Goal: Use online tool/utility

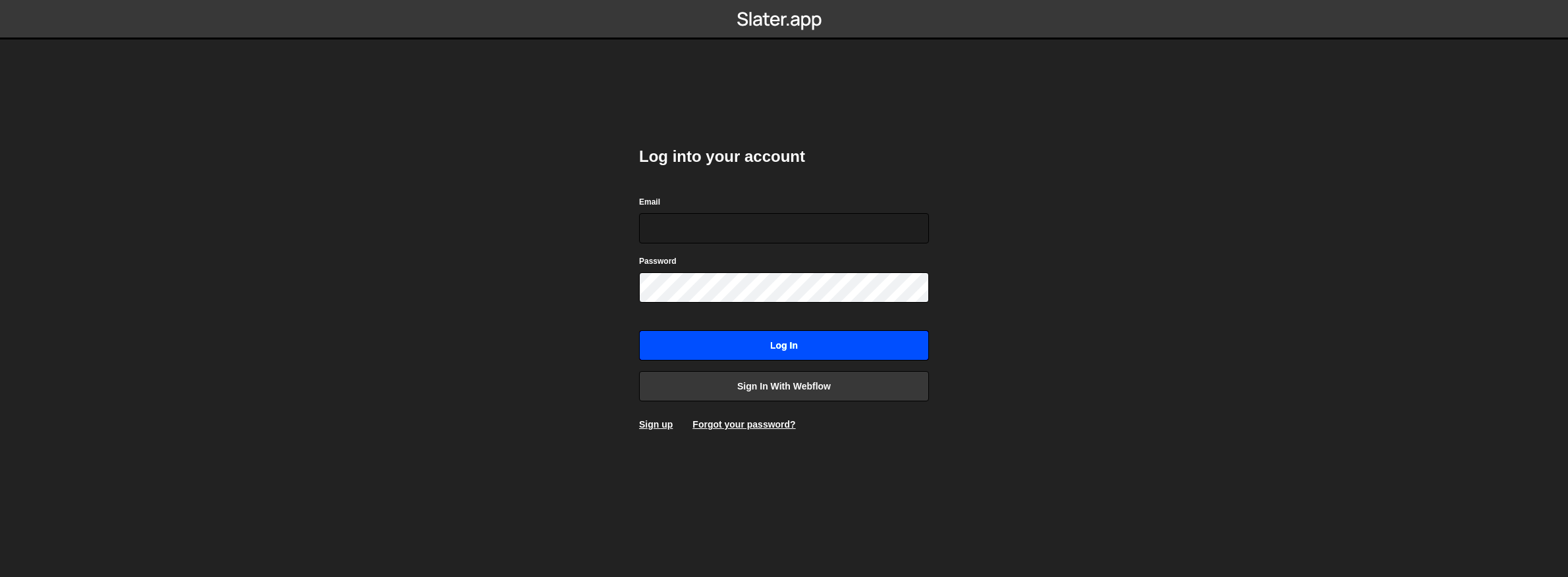
type input "[EMAIL_ADDRESS][DOMAIN_NAME]"
click at [777, 355] on input "Log in" at bounding box center [783, 345] width 290 height 30
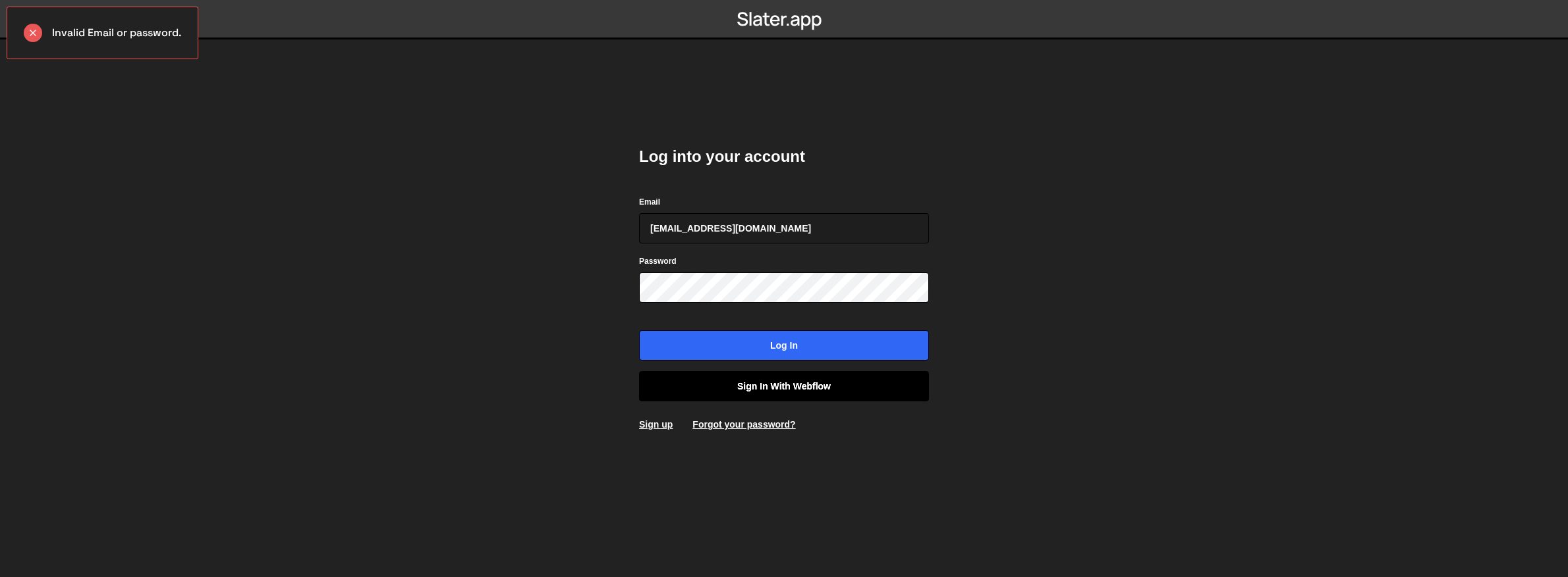
click at [791, 391] on link "Sign in with Webflow" at bounding box center [783, 386] width 290 height 30
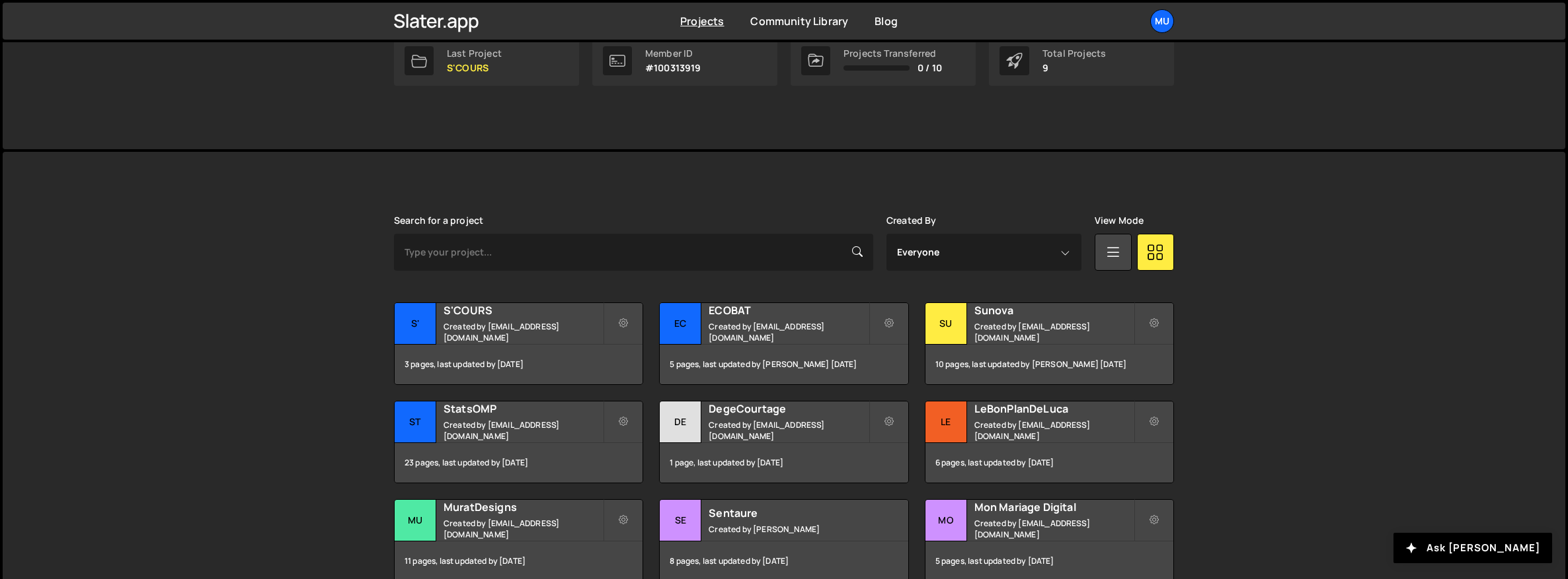
scroll to position [298, 0]
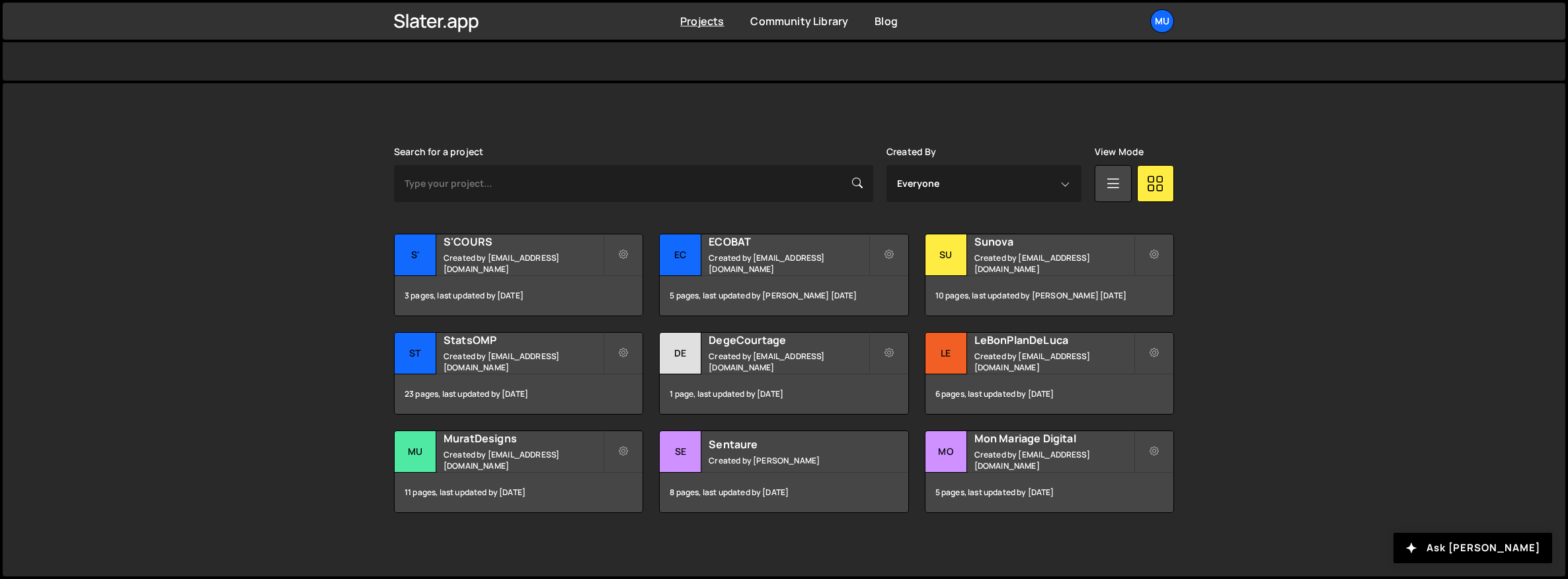
click at [326, 364] on div "[PERSON_NAME] is designed for desktop use. Please use a larger screen to access…" at bounding box center [784, 330] width 1563 height 494
click at [1016, 346] on h2 "LeBonPlanDeLuca" at bounding box center [1053, 340] width 159 height 14
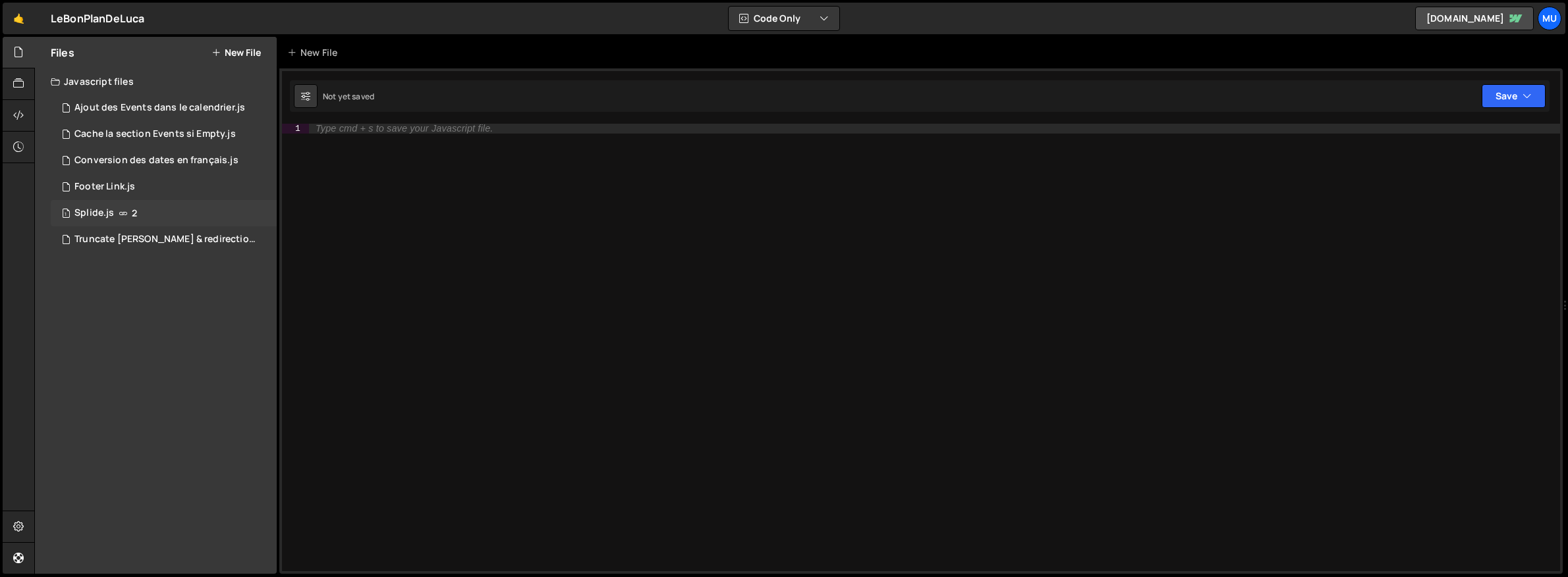
click at [118, 208] on icon at bounding box center [123, 213] width 9 height 11
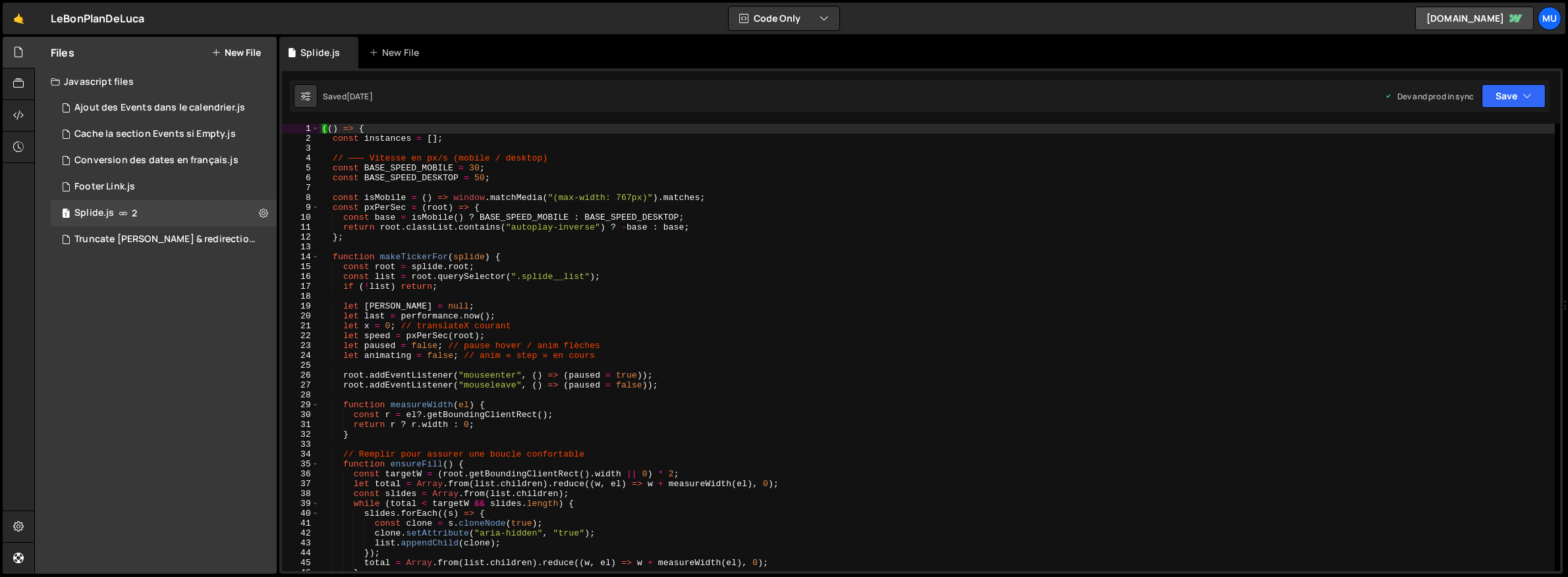
click at [529, 221] on div "(( ) => { const instances = [ ] ; // ——— Vitesse en px/s (mobile / desktop) con…" at bounding box center [937, 357] width 1235 height 468
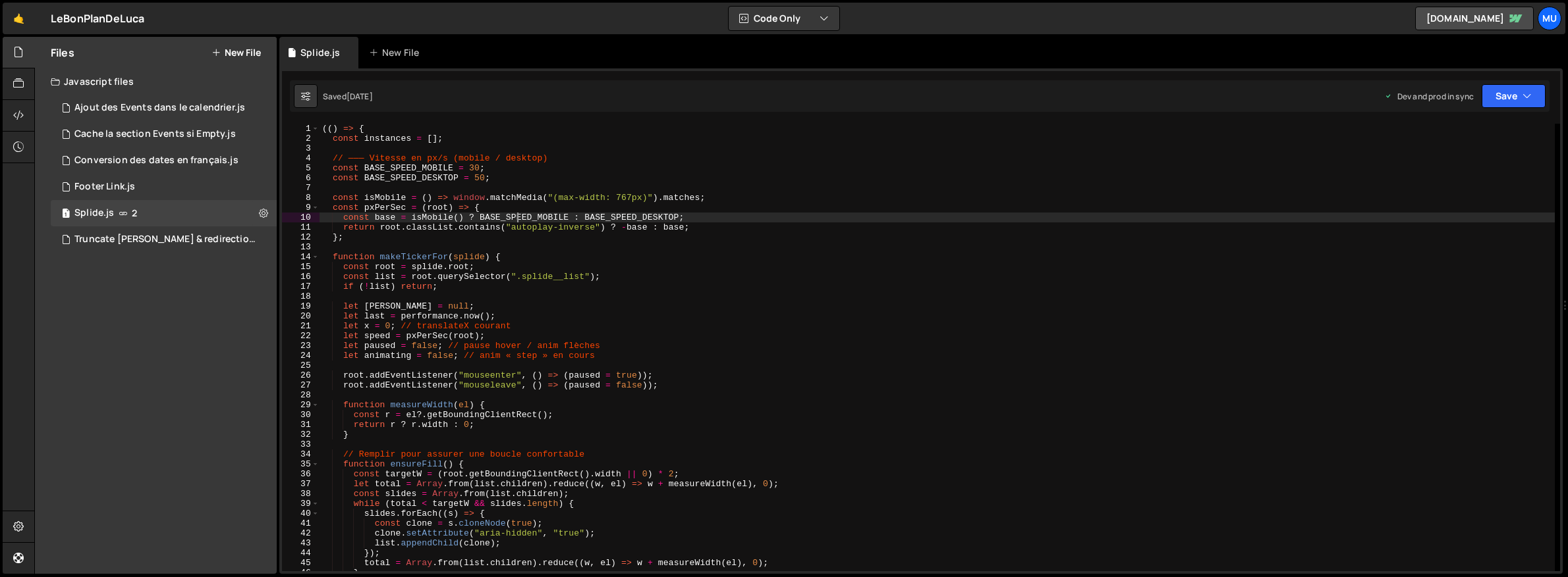
click at [515, 219] on div "(( ) => { const instances = [ ] ; // ——— Vitesse en px/s (mobile / desktop) con…" at bounding box center [937, 357] width 1235 height 468
type textarea "})();"
